Goal: Complete application form

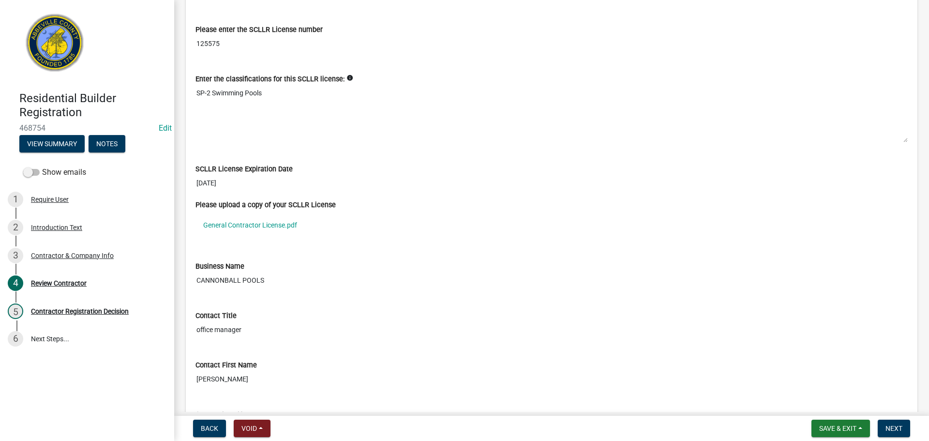
scroll to position [194, 0]
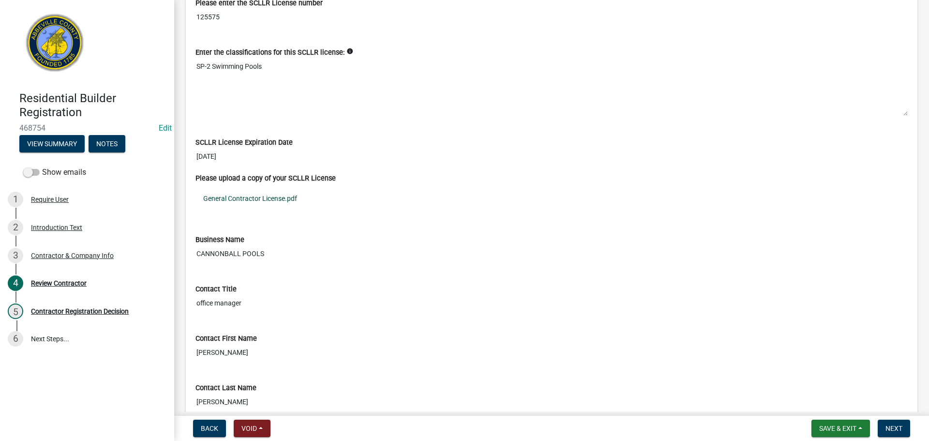
click at [251, 200] on link "General Contractor License.pdf" at bounding box center [552, 198] width 713 height 22
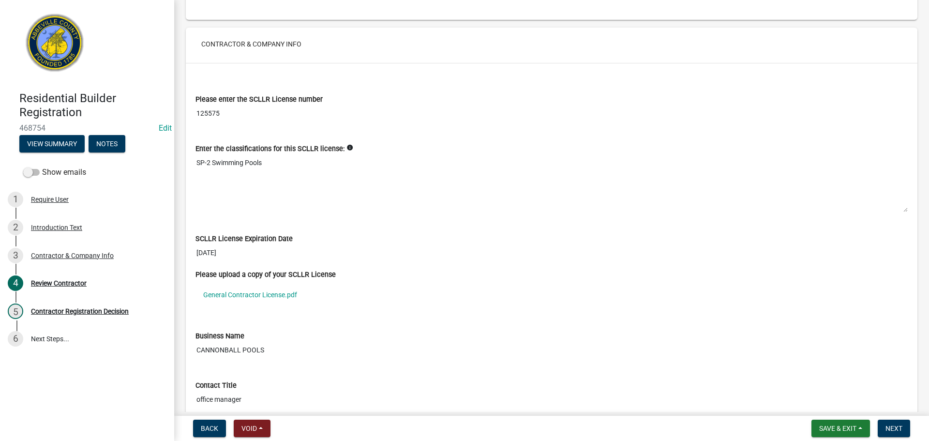
scroll to position [97, 0]
click at [207, 116] on input "125575" at bounding box center [552, 114] width 713 height 18
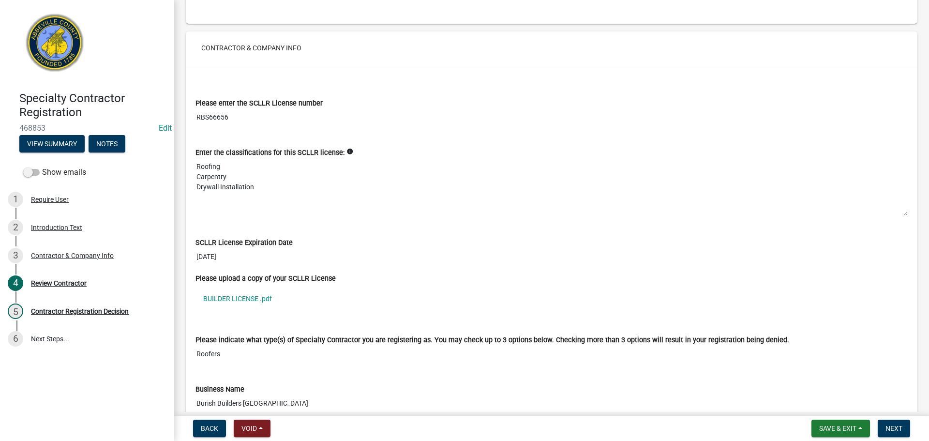
scroll to position [97, 0]
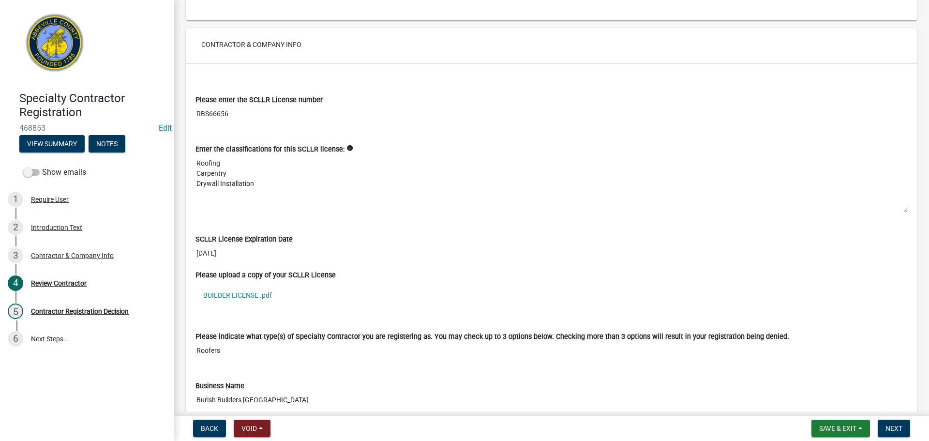
drag, startPoint x: 207, startPoint y: 112, endPoint x: 243, endPoint y: 111, distance: 35.8
click at [243, 111] on input "RBS66656" at bounding box center [552, 114] width 713 height 18
click at [397, 119] on input "RBS66656" at bounding box center [552, 114] width 713 height 18
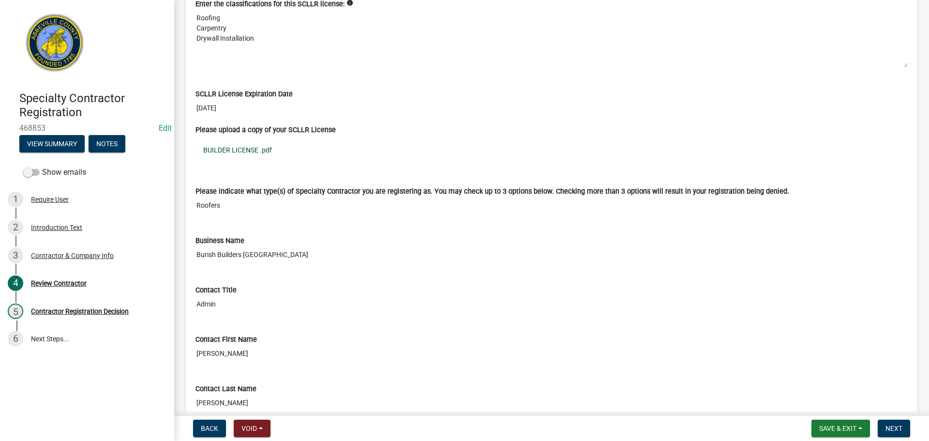
click at [229, 151] on link "BUILDER LICENSE .pdf" at bounding box center [552, 150] width 713 height 22
